Goal: Transaction & Acquisition: Purchase product/service

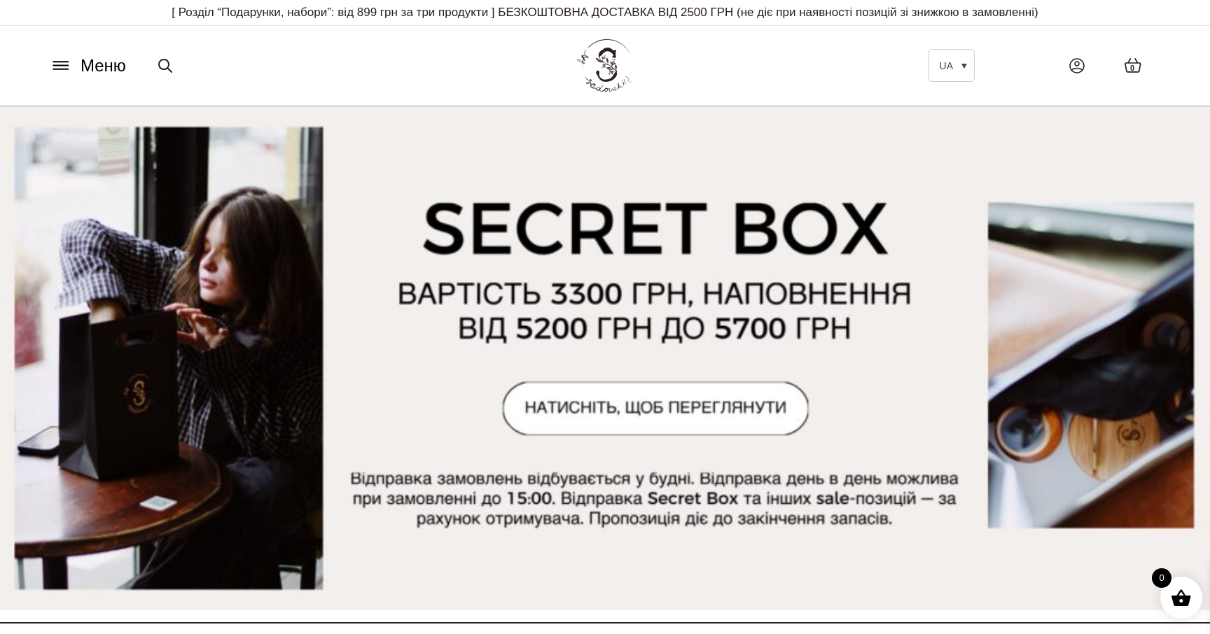
click at [65, 67] on icon at bounding box center [61, 65] width 22 height 15
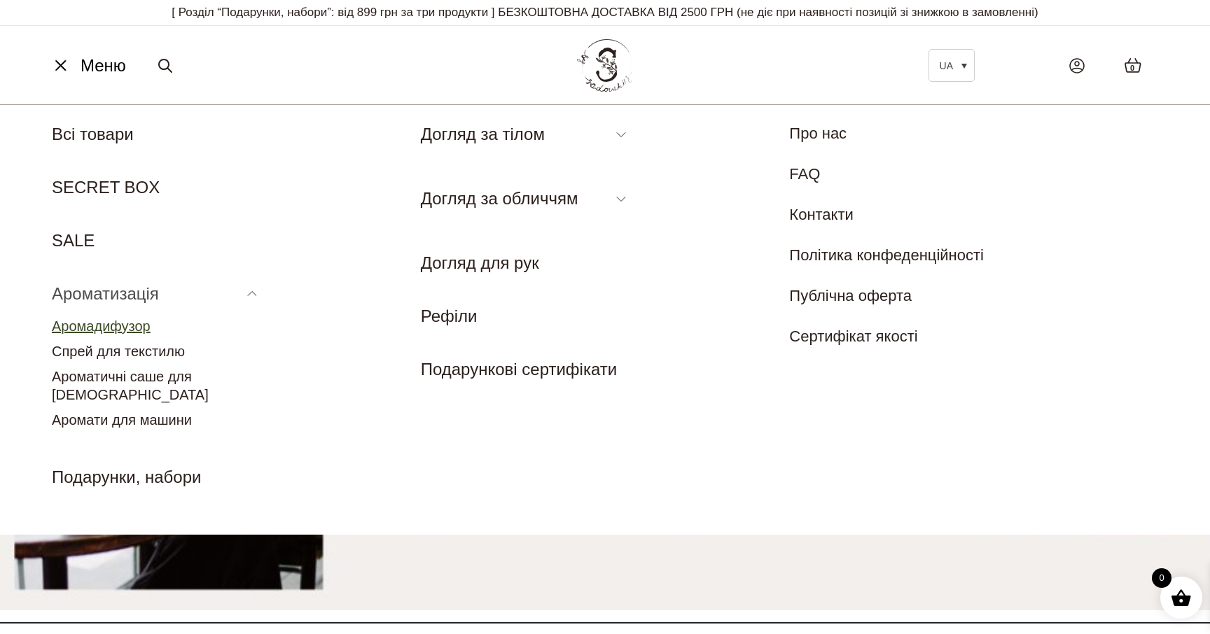
click at [129, 327] on link "Аромадифузор" at bounding box center [101, 326] width 99 height 15
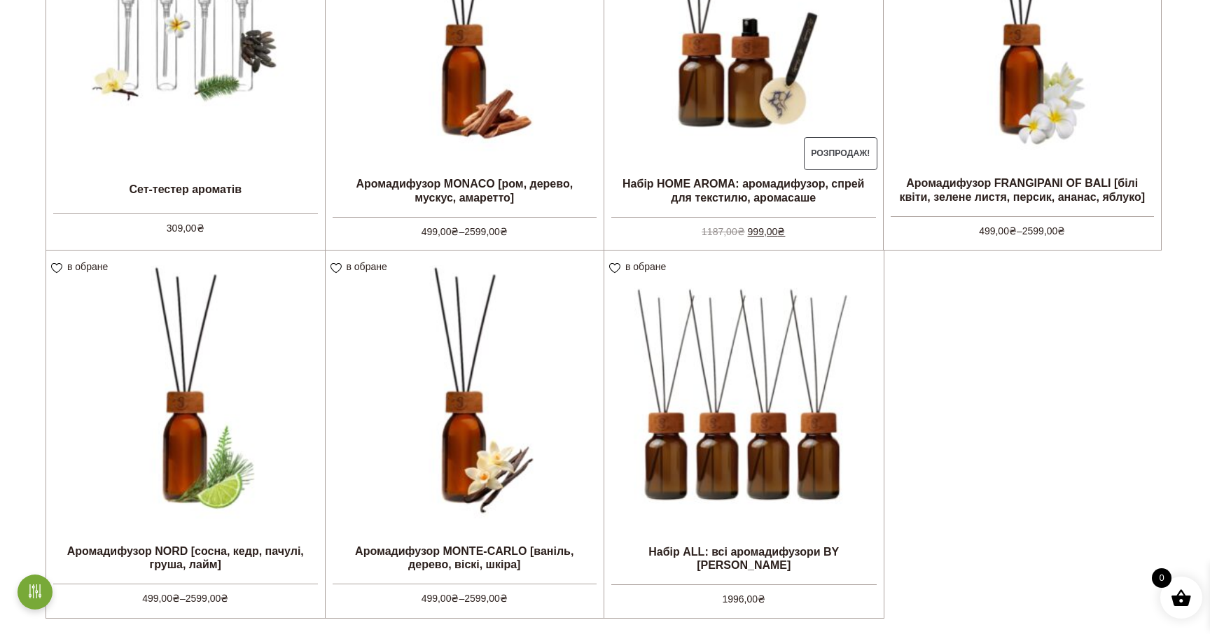
scroll to position [530, 0]
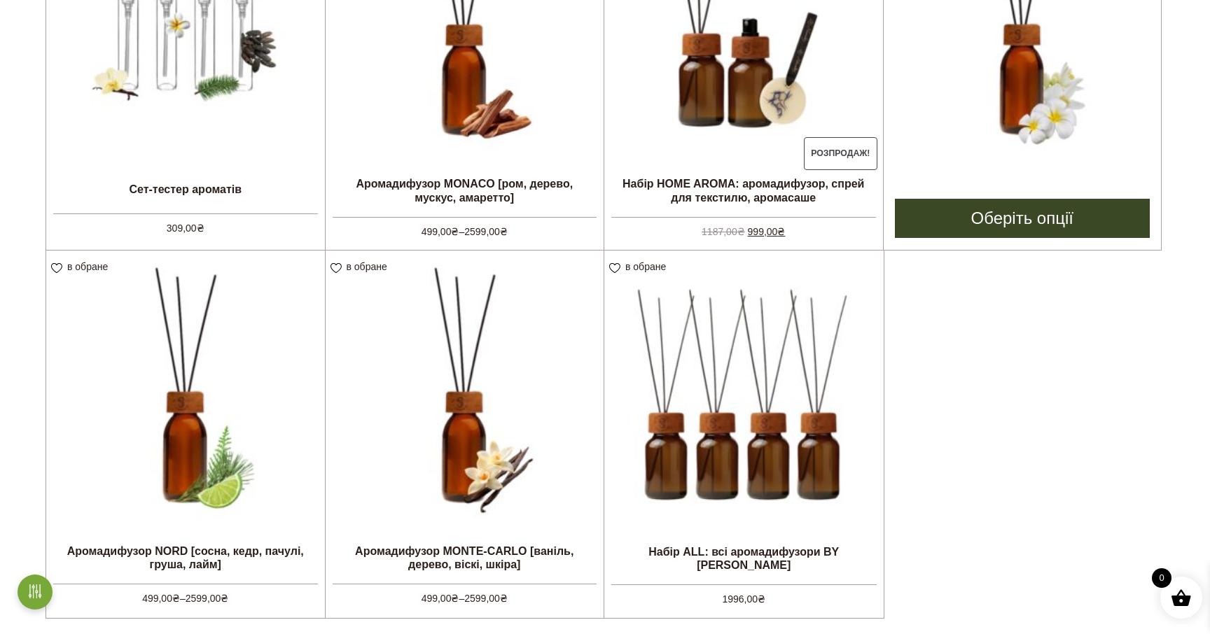
click at [1130, 126] on img at bounding box center [1023, 23] width 278 height 278
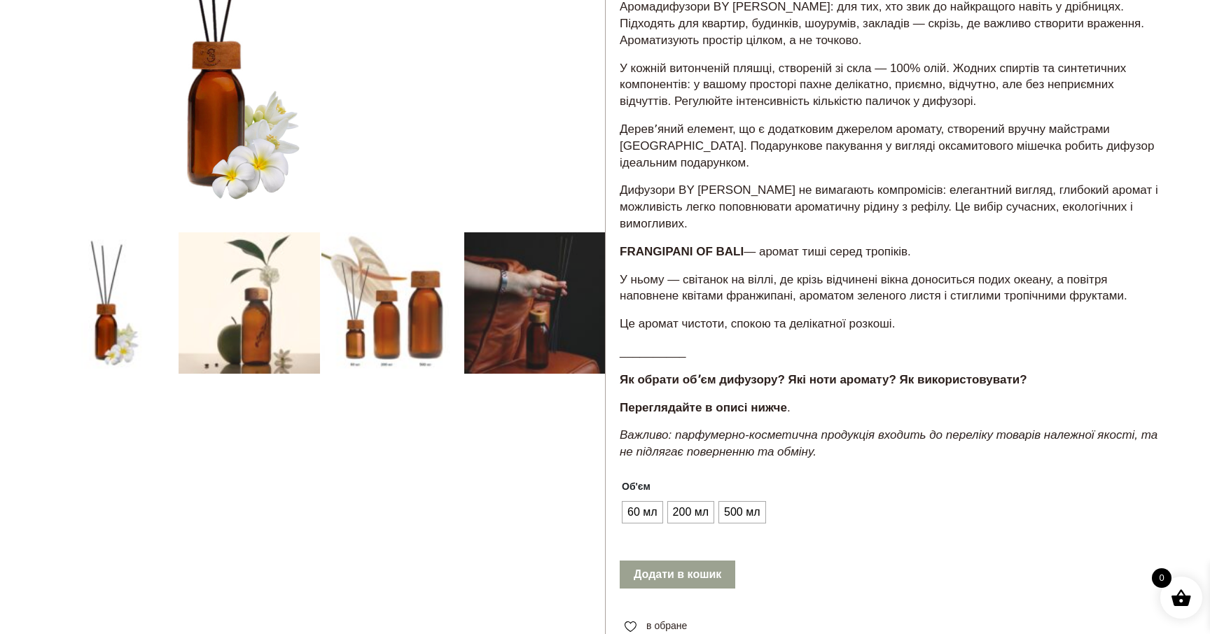
scroll to position [251, 0]
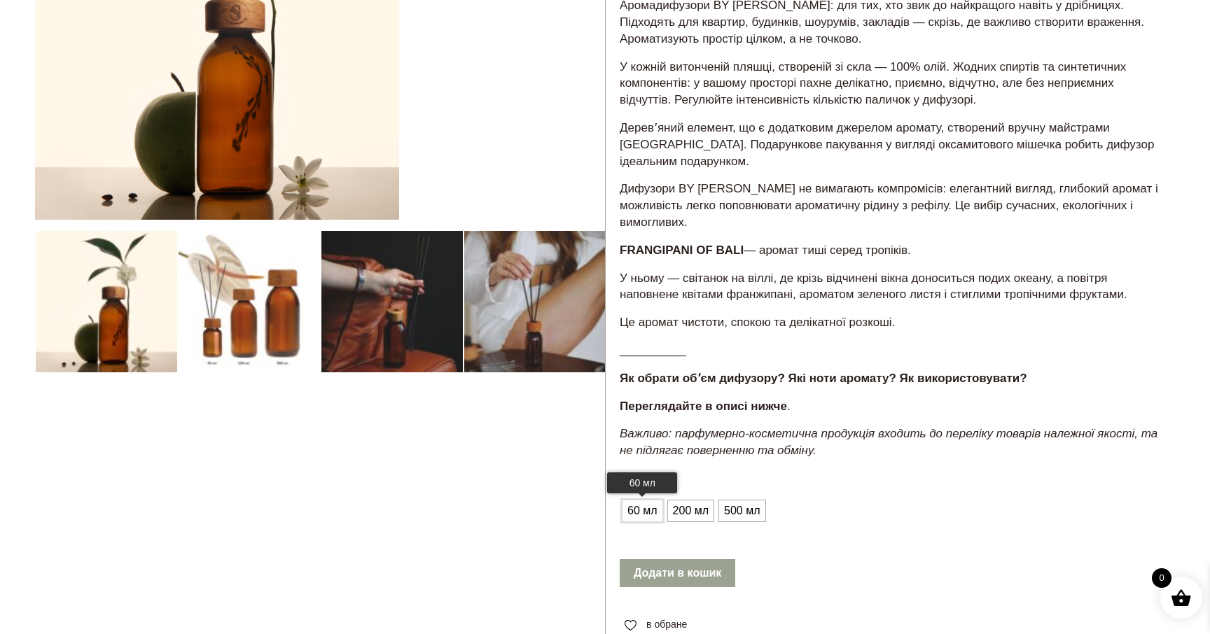
click at [650, 500] on span "60 мл" at bounding box center [642, 511] width 37 height 22
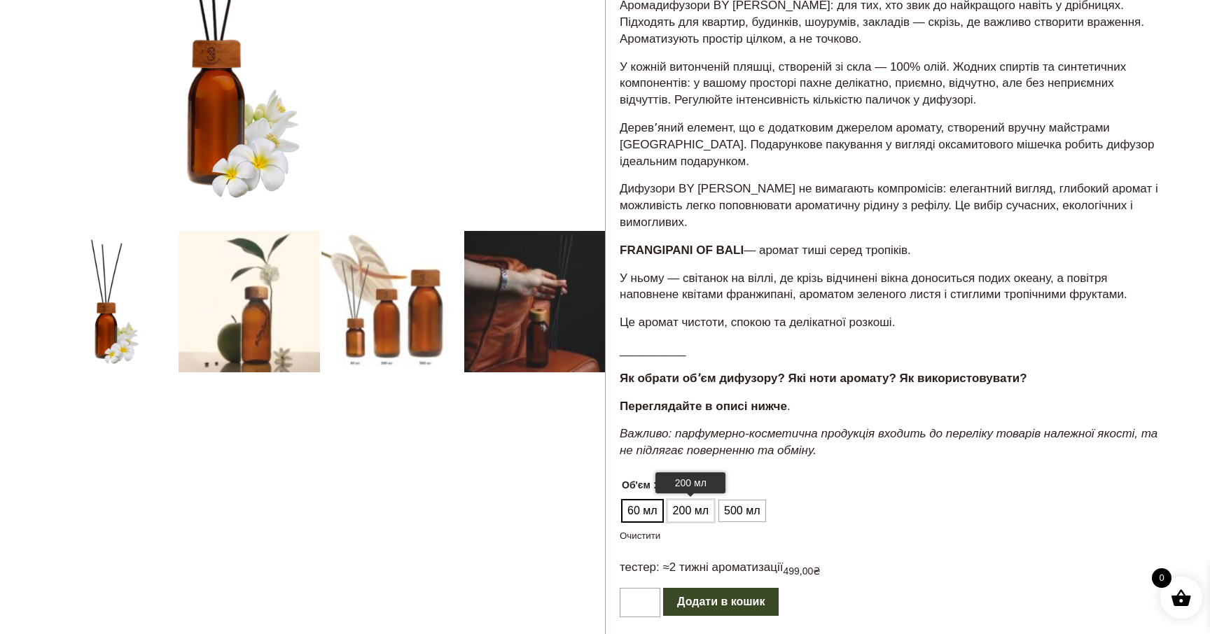
click at [695, 500] on span "200 мл" at bounding box center [690, 511] width 43 height 22
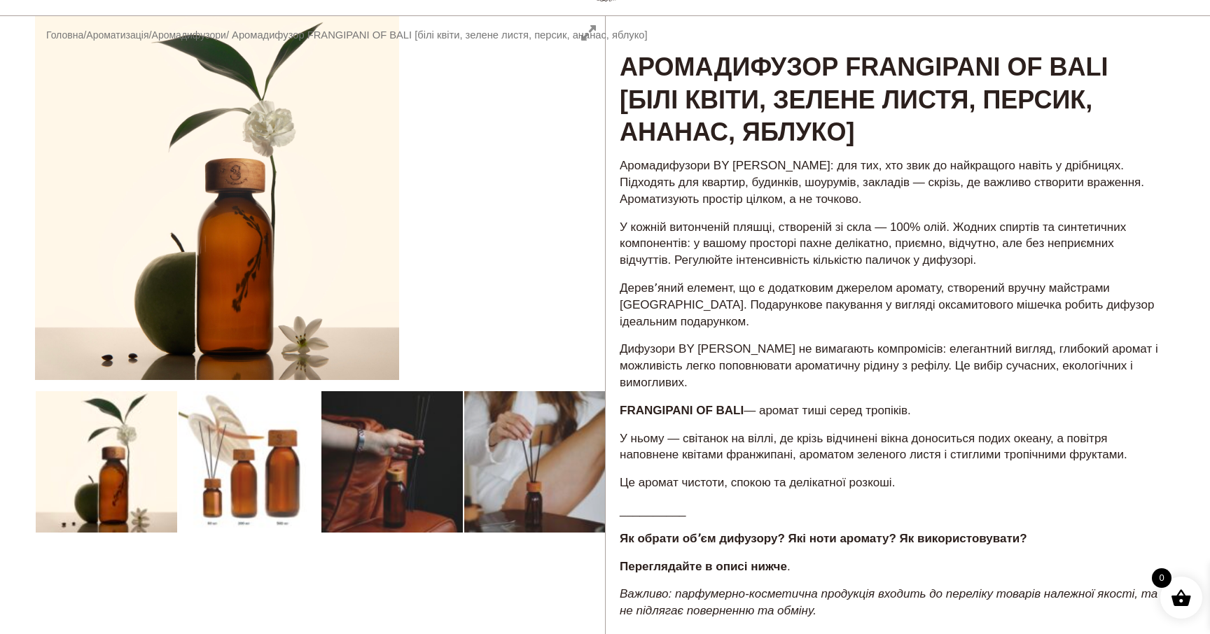
scroll to position [78, 0]
